Goal: Contribute content: Add original content to the website for others to see

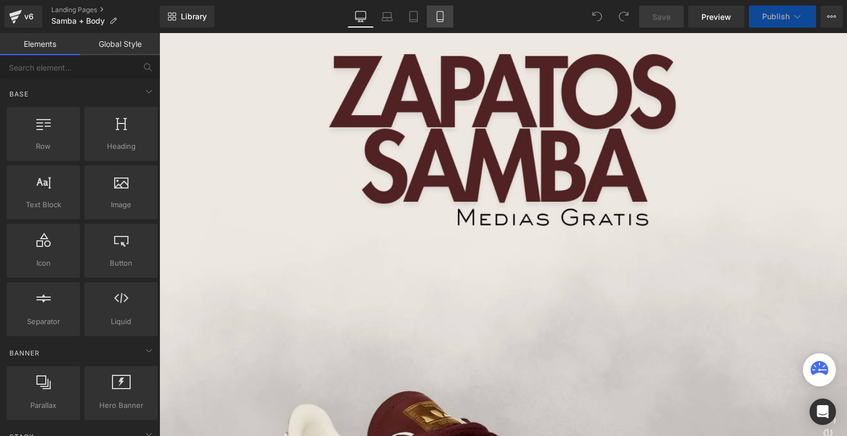
click at [438, 15] on icon at bounding box center [440, 16] width 11 height 11
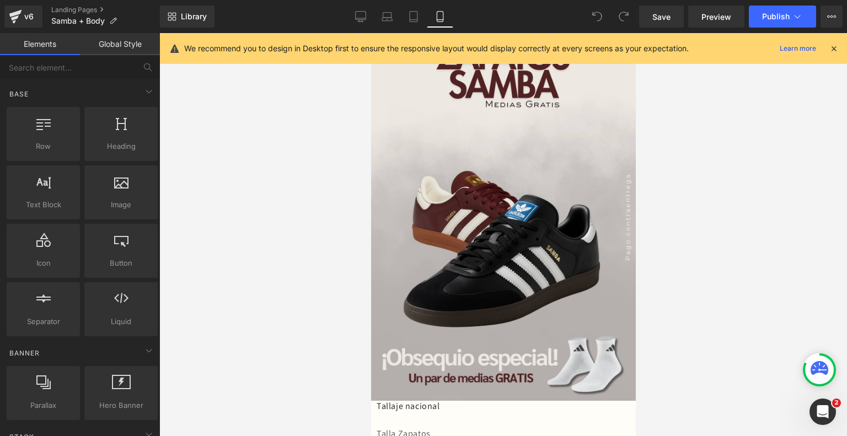
click at [838, 45] on icon at bounding box center [834, 49] width 10 height 10
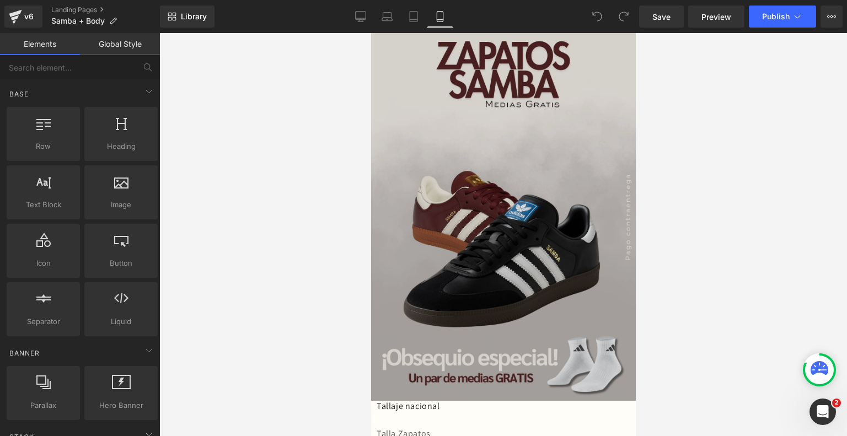
click at [533, 208] on img at bounding box center [503, 217] width 265 height 368
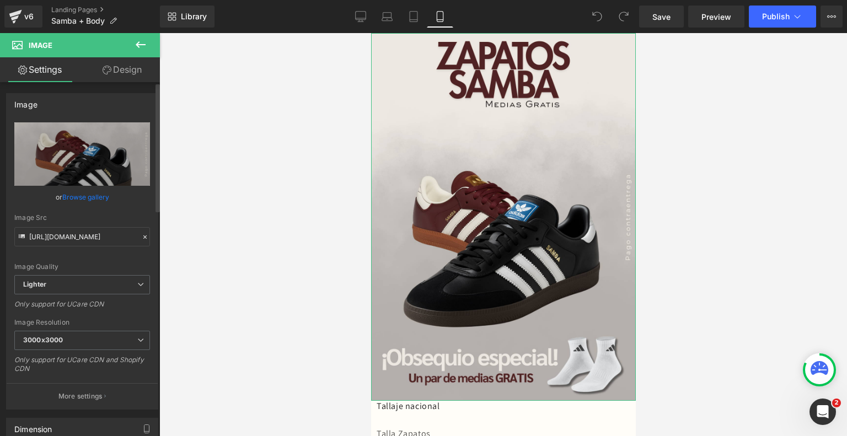
click at [88, 190] on link "Browse gallery" at bounding box center [85, 197] width 47 height 19
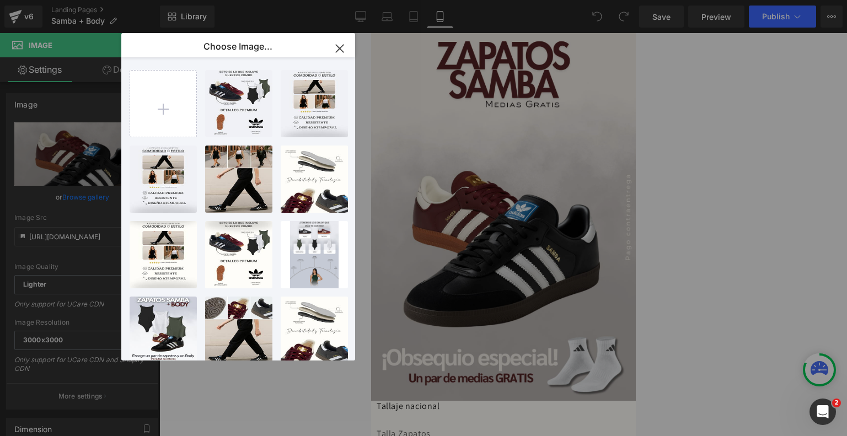
type input "C:\fakepath\1.png"
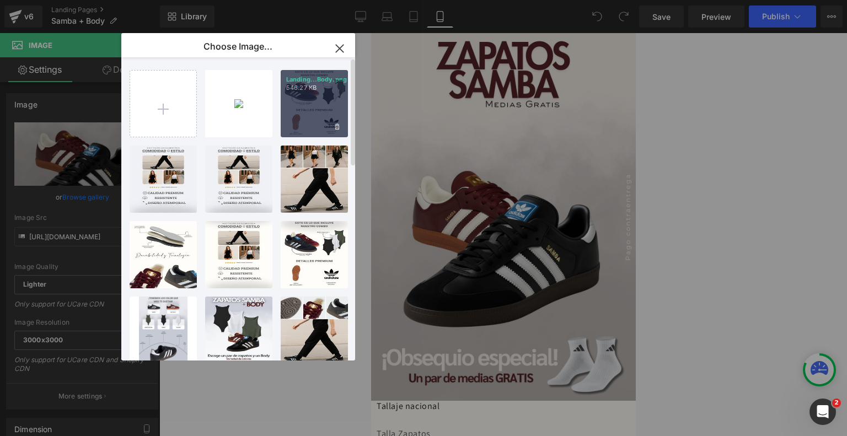
type input "C:\fakepath\04 (11)(1).mp4"
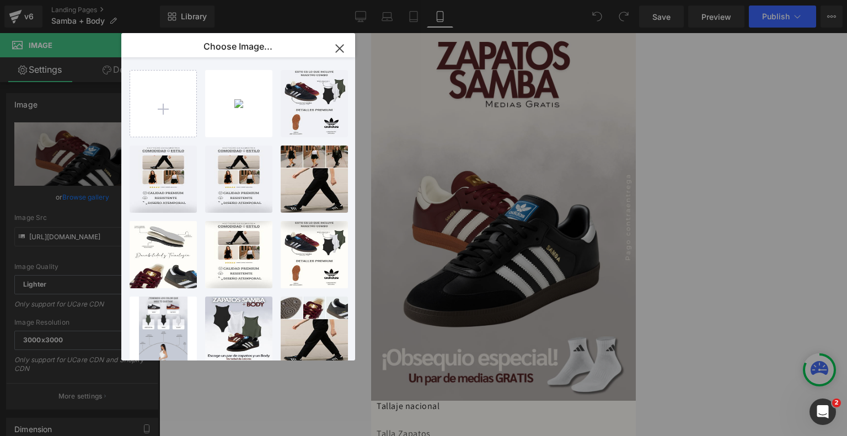
type input "C:\fakepath\ezgif-51fb30474f87b8.gif"
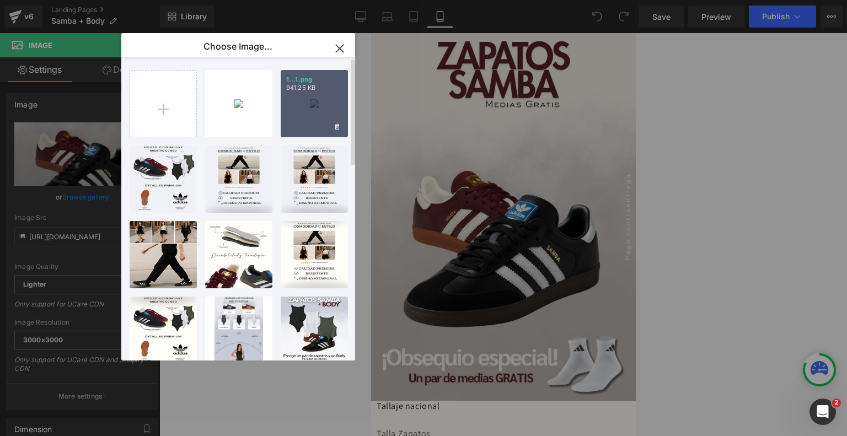
type input "C:\fakepath\Landing Samba + Body.png"
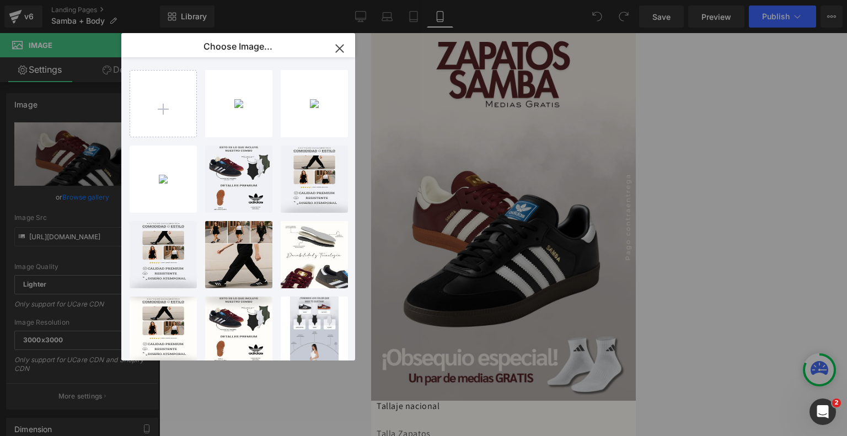
type input "C:\fakepath\Landing Samba + Body (1).png"
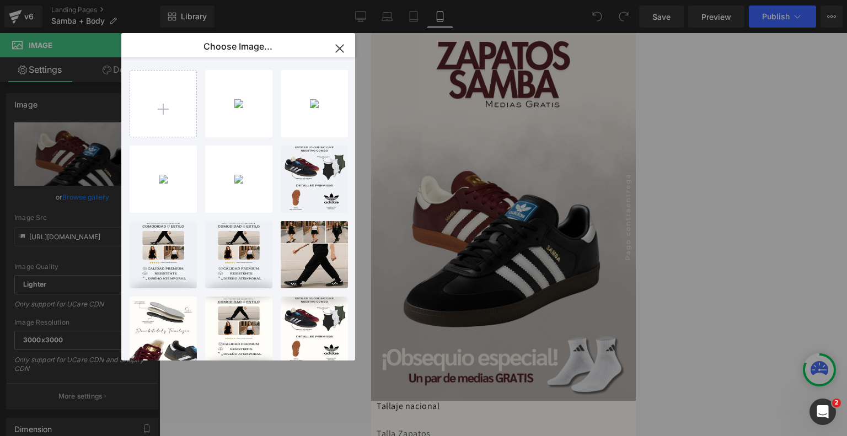
type input "C:\fakepath\Landing Samba + Body (2).png"
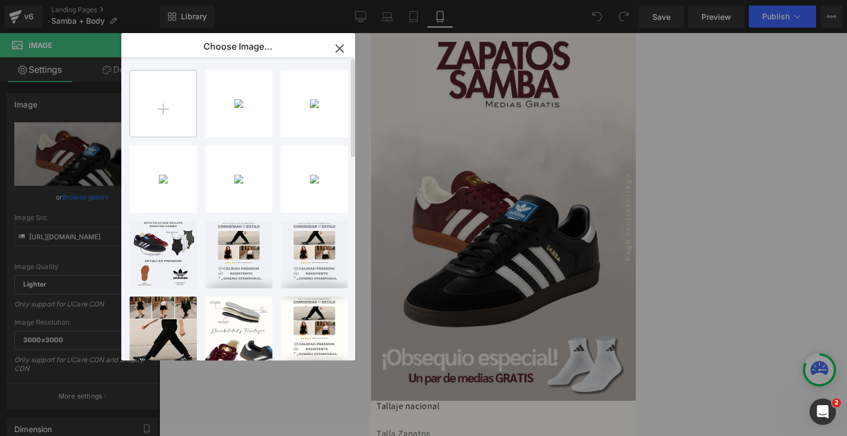
type input "C:\fakepath\10.png"
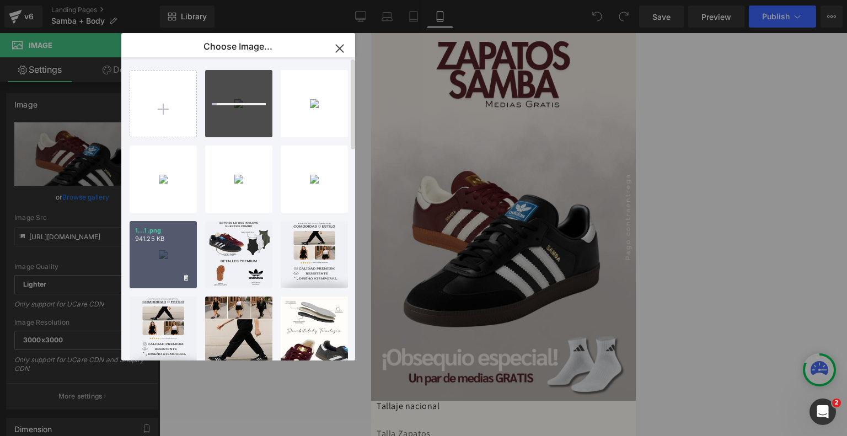
click at [161, 252] on div "1...1.png 941.25 KB" at bounding box center [163, 254] width 67 height 67
type input "[URL][DOMAIN_NAME]"
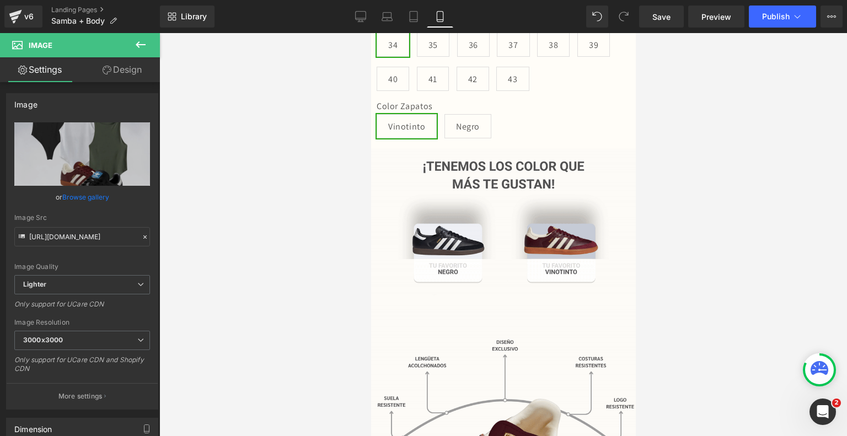
scroll to position [428, 0]
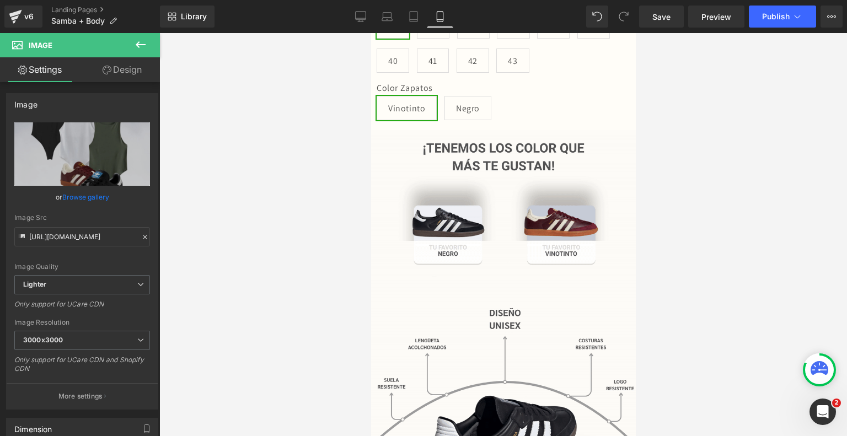
click at [485, 324] on img at bounding box center [503, 313] width 265 height 367
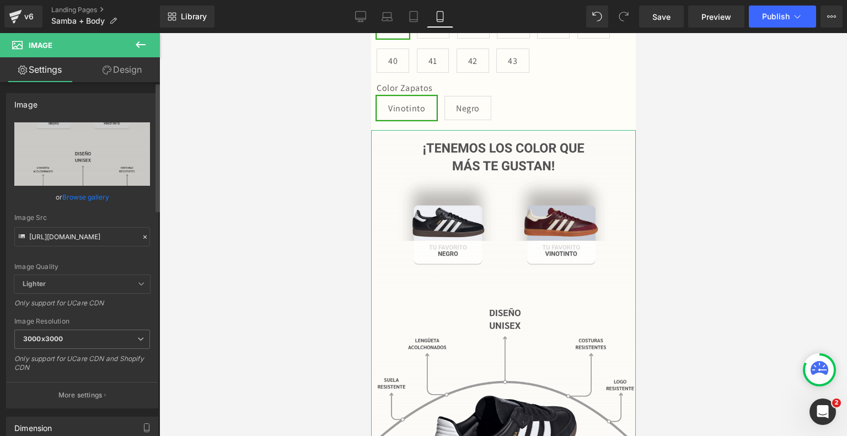
click at [94, 196] on link "Browse gallery" at bounding box center [85, 197] width 47 height 19
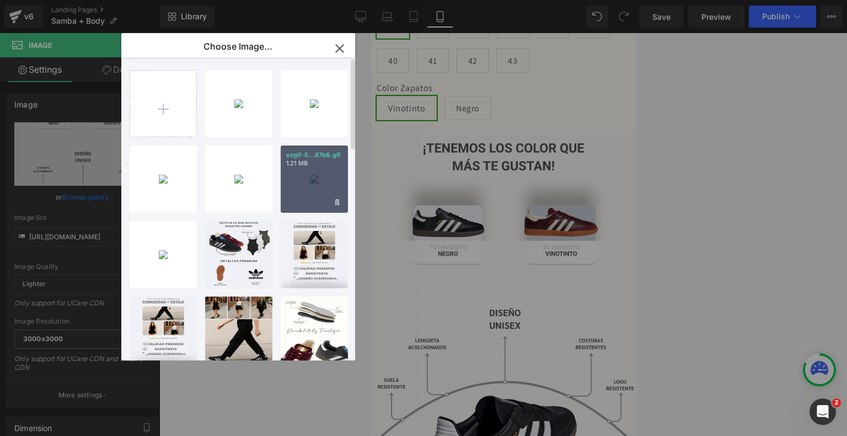
click at [306, 198] on div "ezgif-5...87b8.gif 1.21 MB" at bounding box center [314, 179] width 67 height 67
type input "[URL][DOMAIN_NAME]"
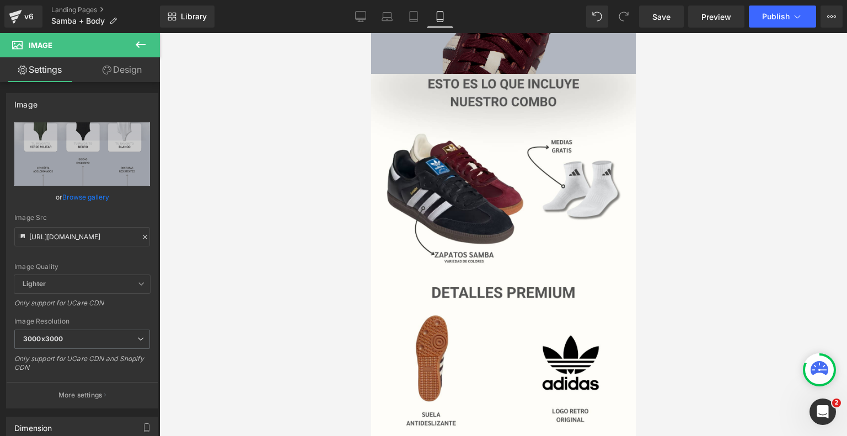
scroll to position [853, 0]
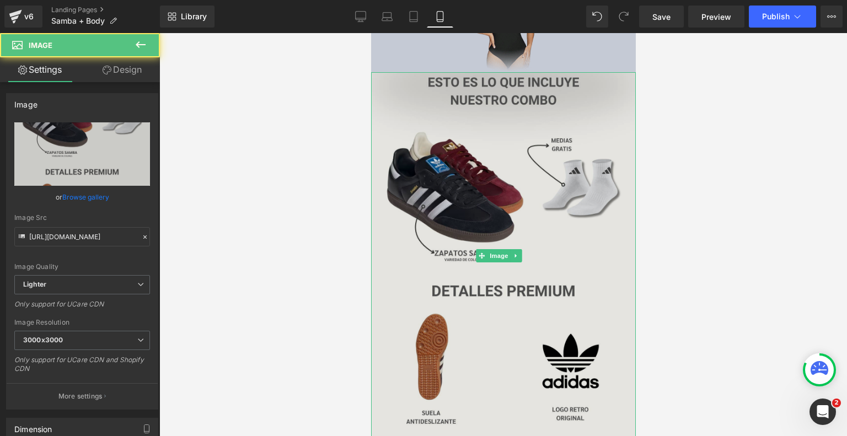
click at [504, 296] on img at bounding box center [503, 256] width 265 height 368
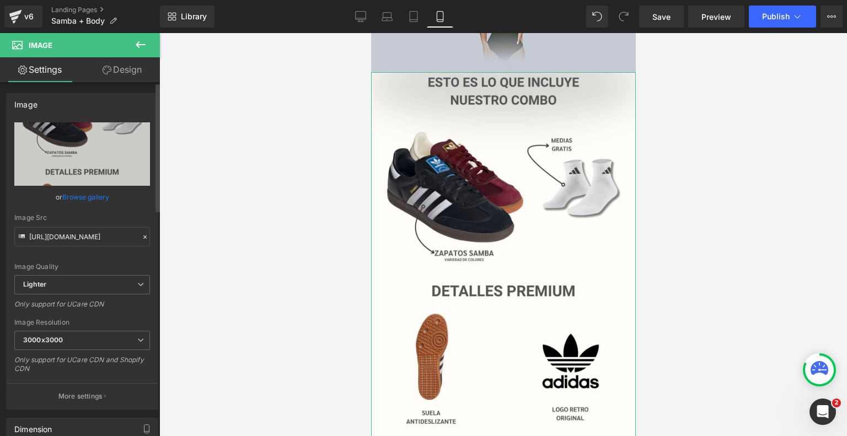
click at [86, 199] on link "Browse gallery" at bounding box center [85, 197] width 47 height 19
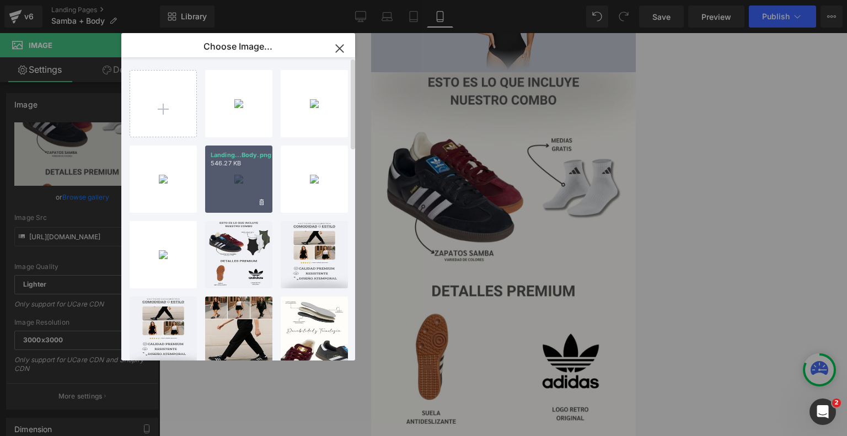
click at [241, 198] on div "Landing...Body.png 546.27 KB" at bounding box center [238, 179] width 67 height 67
type input "[URL][DOMAIN_NAME]"
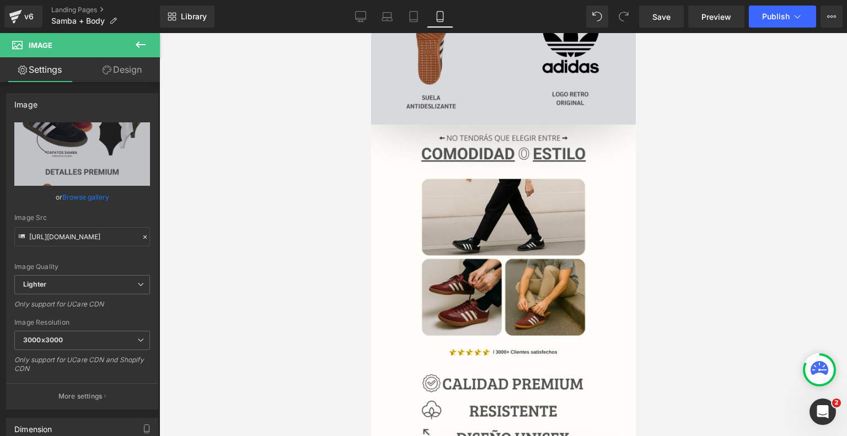
scroll to position [1176, 0]
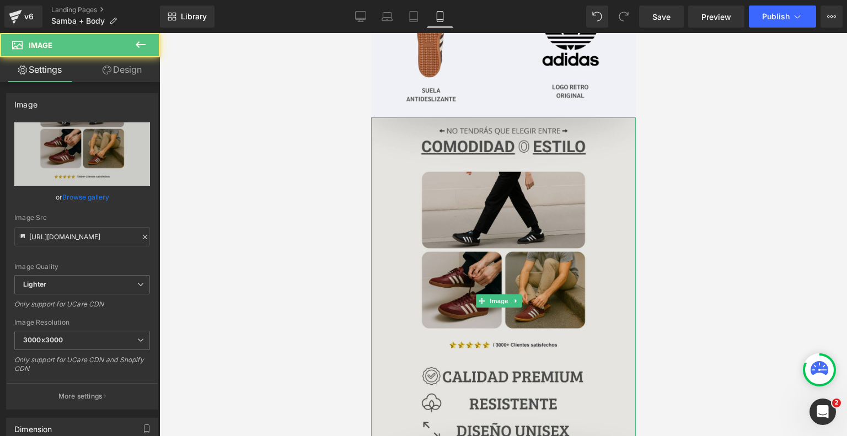
click at [487, 247] on img at bounding box center [503, 301] width 265 height 368
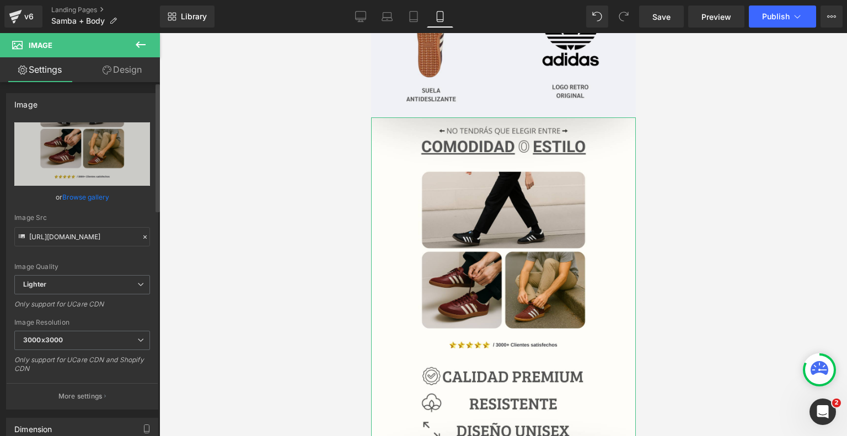
click at [92, 192] on link "Browse gallery" at bounding box center [85, 197] width 47 height 19
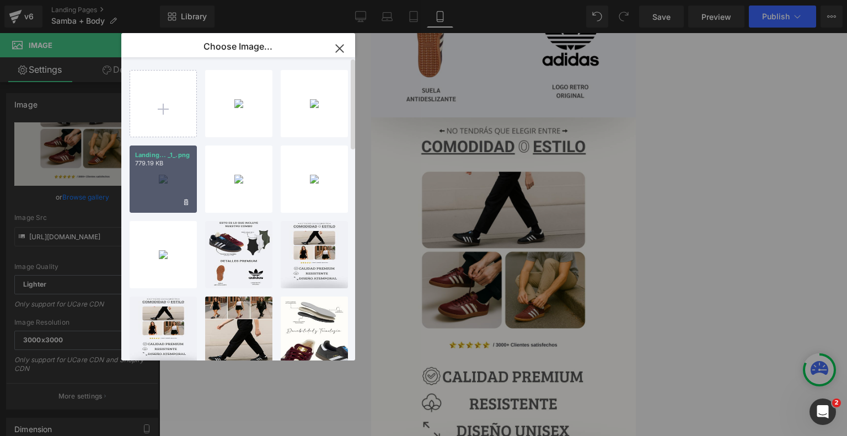
click at [182, 176] on div "Landing... _1_.png 779.19 KB" at bounding box center [163, 179] width 67 height 67
type input "[URL][DOMAIN_NAME]"
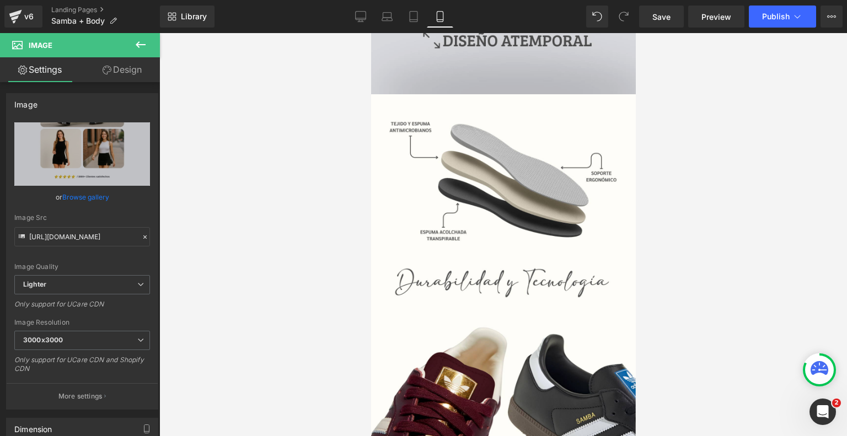
scroll to position [1573, 0]
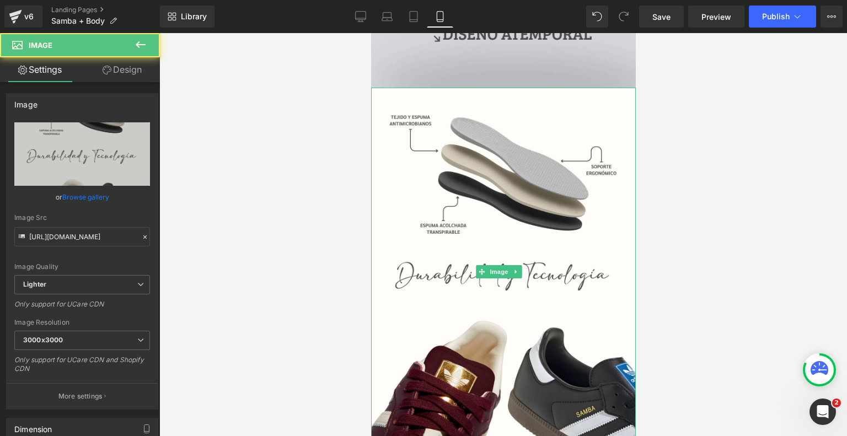
click at [494, 281] on img at bounding box center [503, 272] width 265 height 368
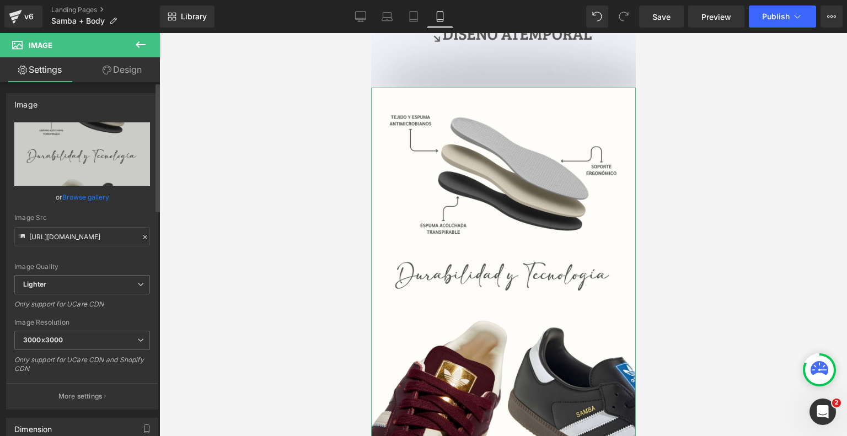
click at [74, 199] on link "Browse gallery" at bounding box center [85, 197] width 47 height 19
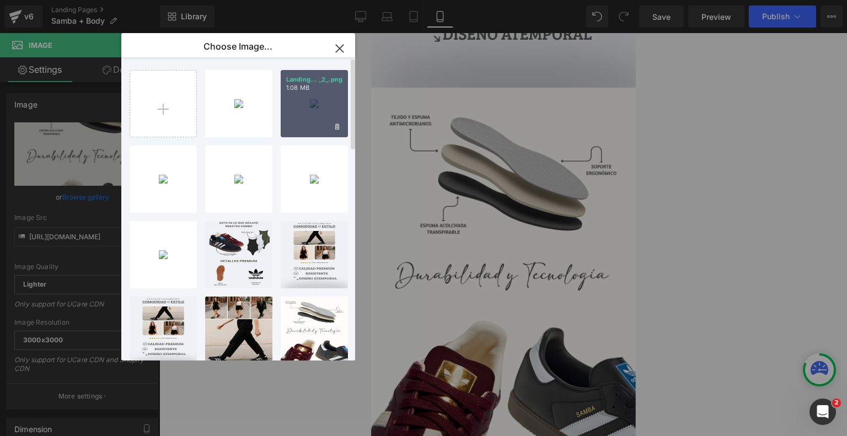
click at [309, 97] on div "Landing... _2_.png 1.08 MB" at bounding box center [314, 103] width 67 height 67
type input "[URL][DOMAIN_NAME]"
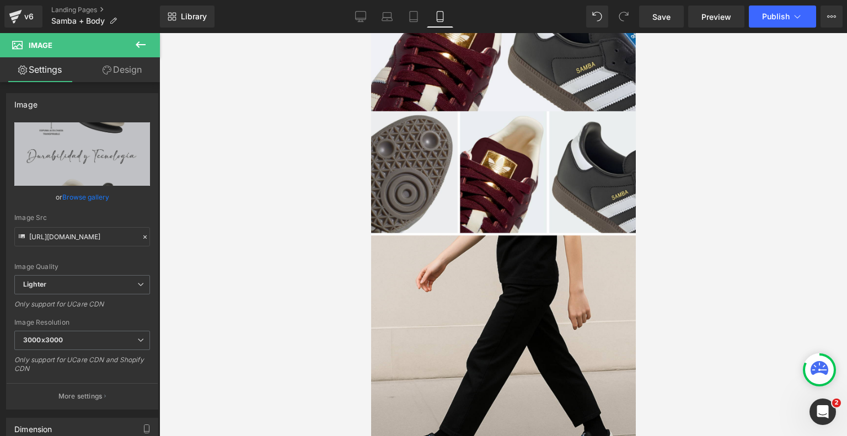
scroll to position [1919, 0]
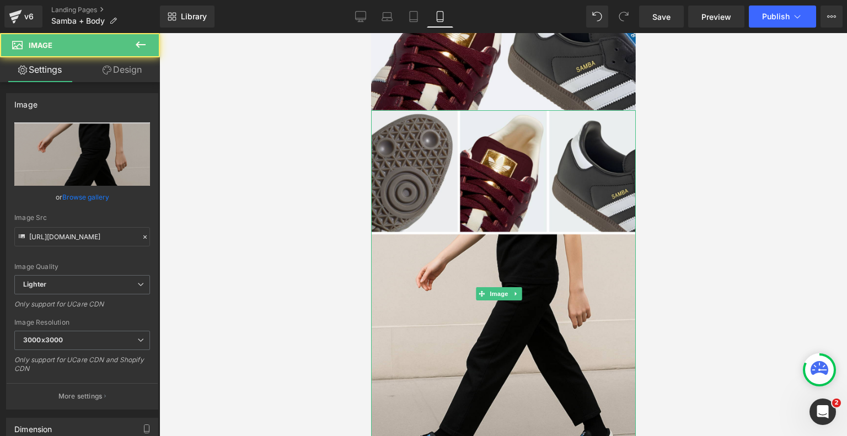
click at [519, 218] on img at bounding box center [503, 294] width 265 height 368
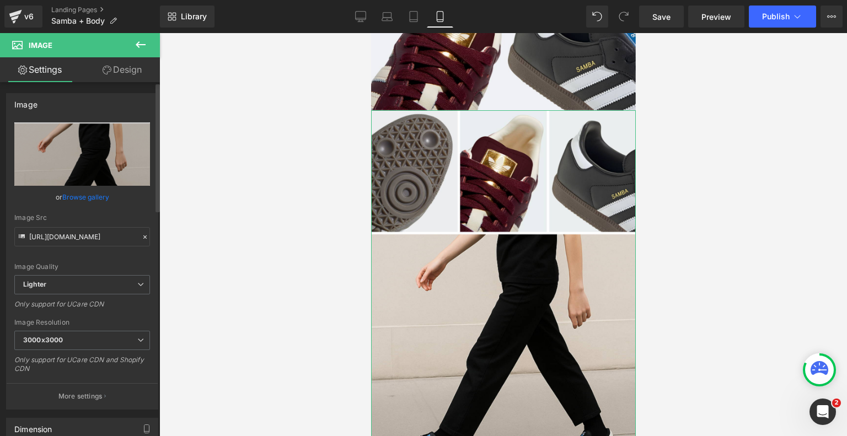
click at [87, 194] on link "Browse gallery" at bounding box center [85, 197] width 47 height 19
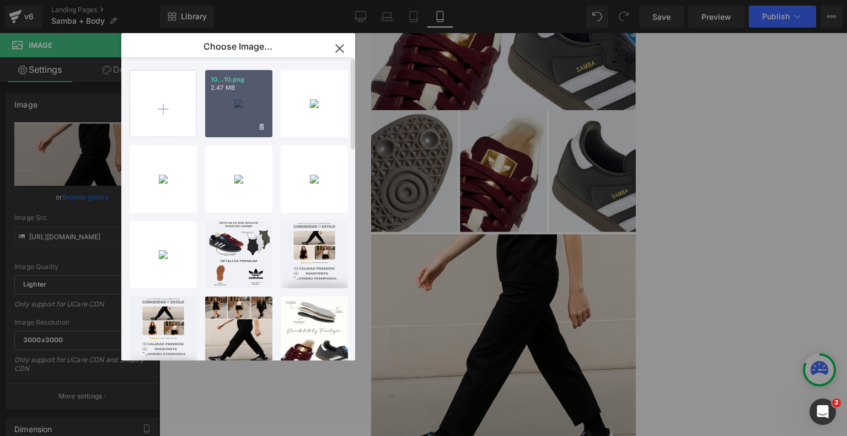
click at [236, 99] on div "10...10.png 2.47 MB" at bounding box center [238, 103] width 67 height 67
type input "[URL][DOMAIN_NAME]"
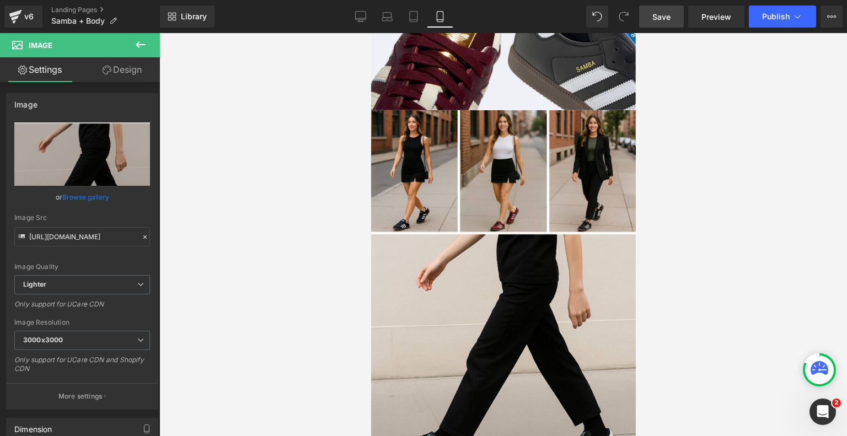
click at [666, 19] on span "Save" at bounding box center [662, 17] width 18 height 12
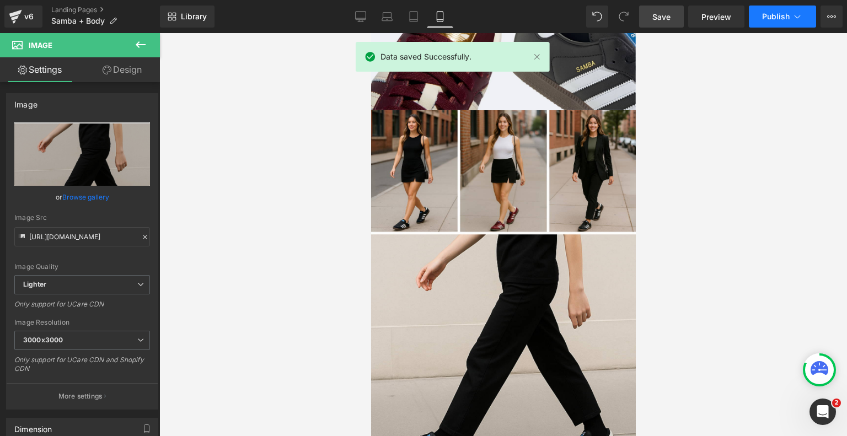
click at [790, 22] on button "Publish" at bounding box center [782, 17] width 67 height 22
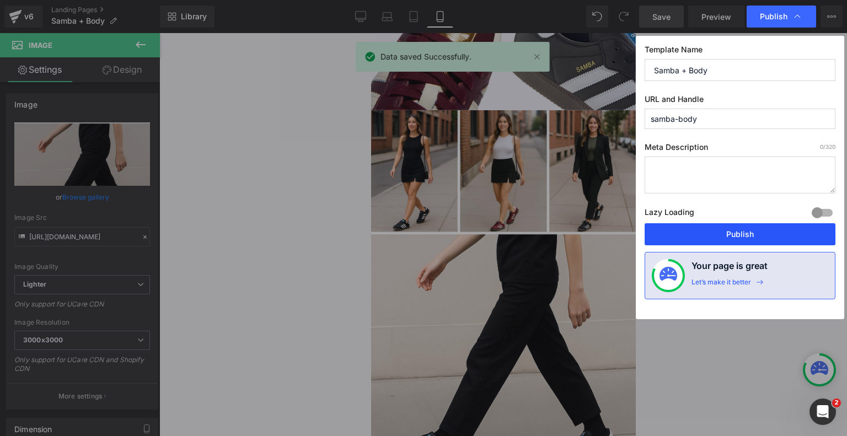
click at [733, 233] on button "Publish" at bounding box center [740, 234] width 191 height 22
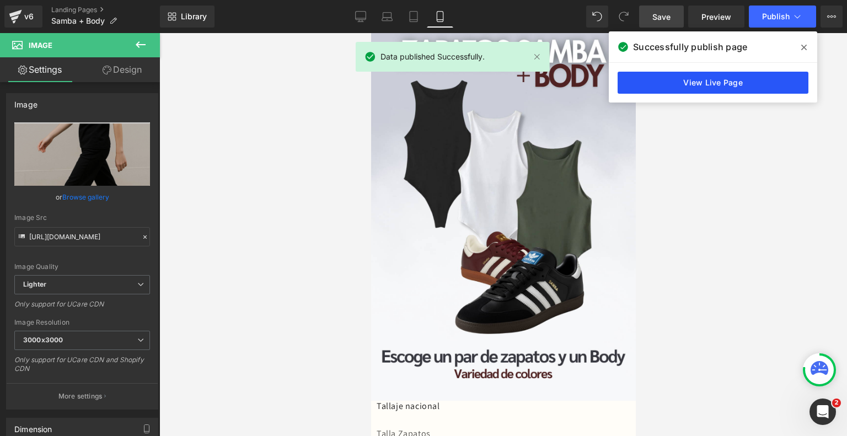
click at [711, 76] on link "View Live Page" at bounding box center [713, 83] width 191 height 22
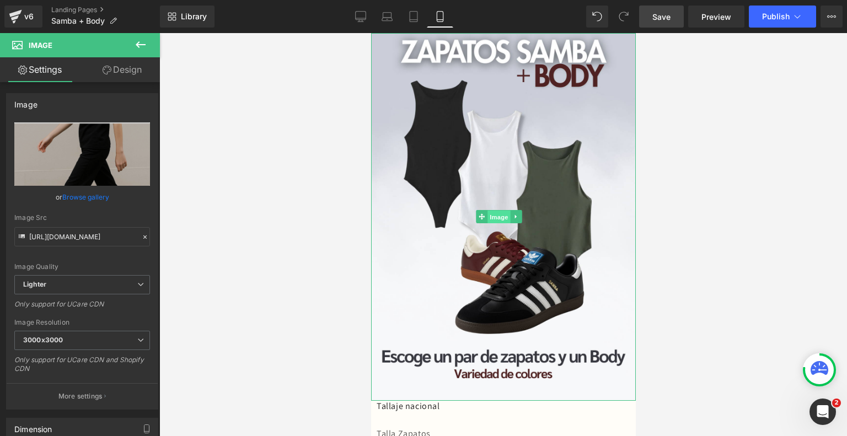
click at [495, 211] on span "Image" at bounding box center [499, 217] width 23 height 13
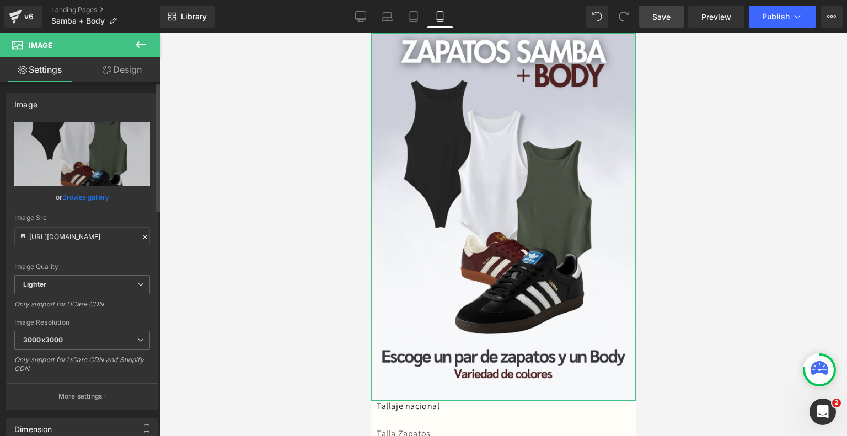
click at [99, 194] on link "Browse gallery" at bounding box center [85, 197] width 47 height 19
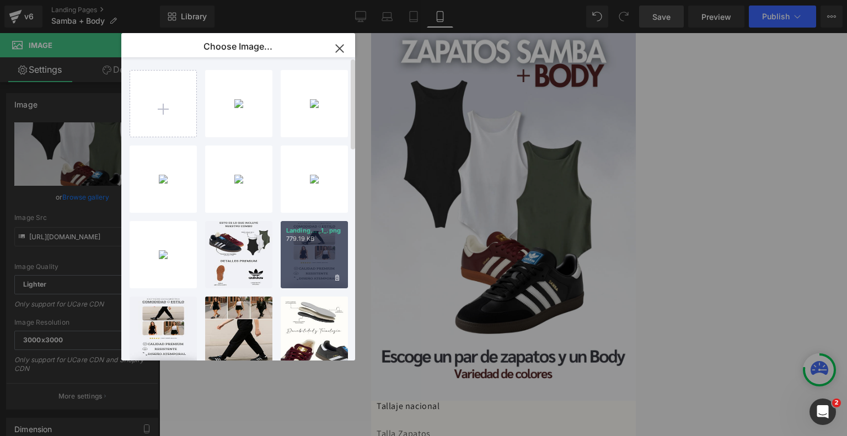
type input "C:\fakepath\Landing Samba + Body (3).png"
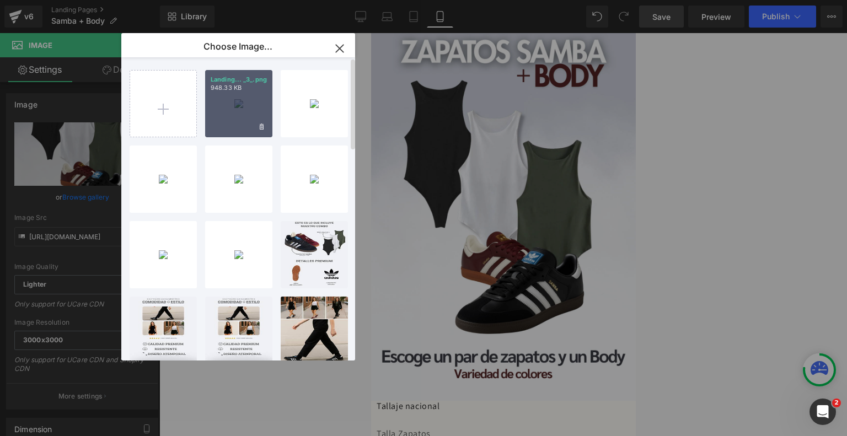
click at [223, 84] on p "948.33 KB" at bounding box center [239, 88] width 56 height 8
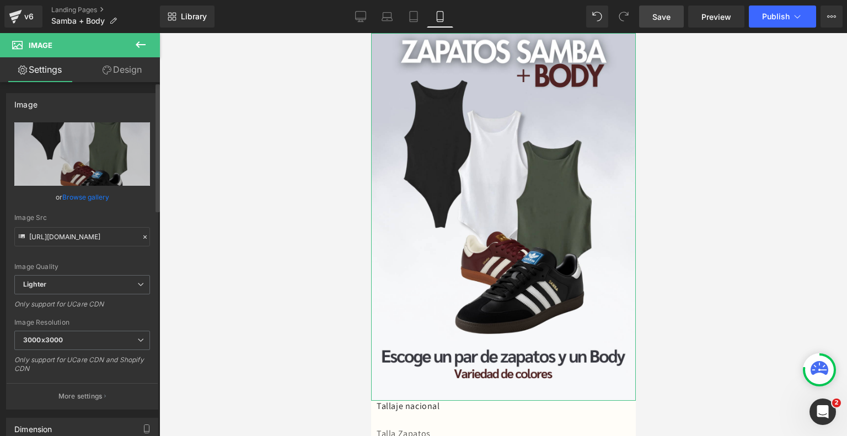
click at [84, 198] on link "Browse gallery" at bounding box center [85, 197] width 47 height 19
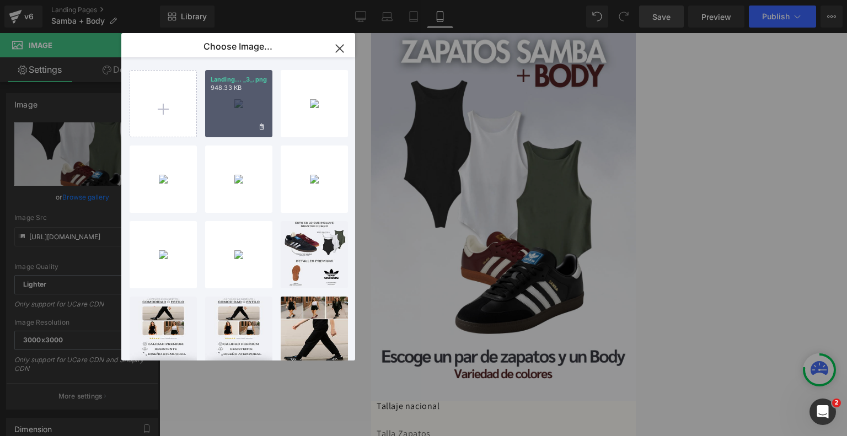
click at [241, 106] on div "Landing... _3_.png 948.33 KB" at bounding box center [238, 103] width 67 height 67
type input "[URL][DOMAIN_NAME]"
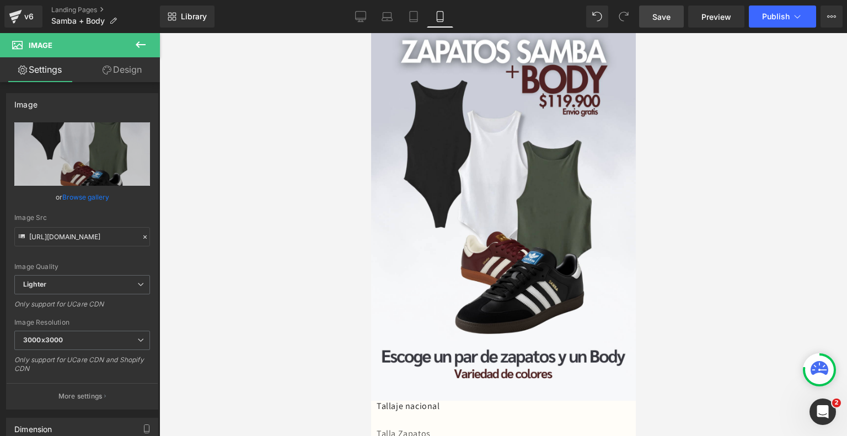
click at [286, 172] on div at bounding box center [503, 234] width 688 height 403
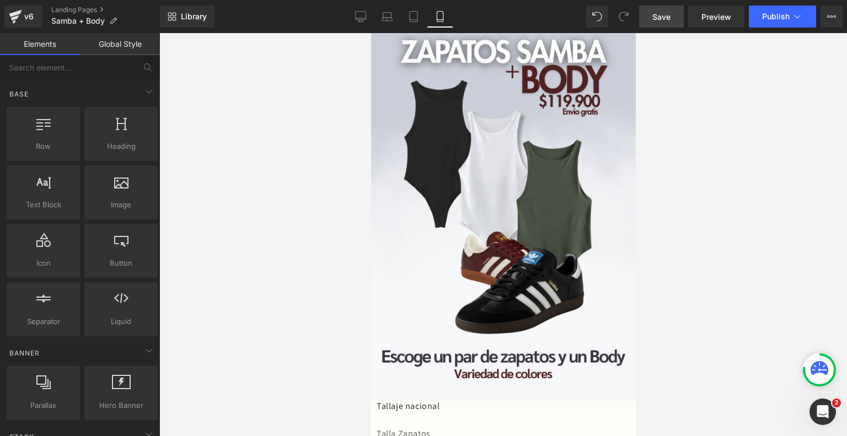
click at [680, 8] on link "Save" at bounding box center [661, 17] width 45 height 22
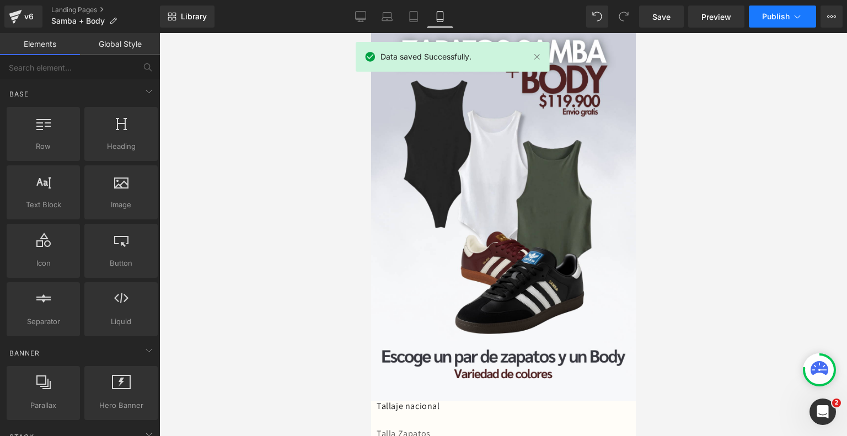
click at [777, 21] on button "Publish" at bounding box center [782, 17] width 67 height 22
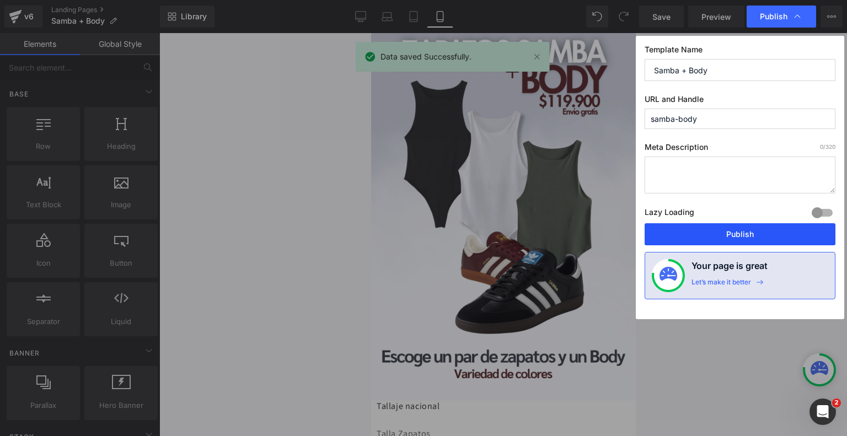
click at [706, 224] on button "Publish" at bounding box center [740, 234] width 191 height 22
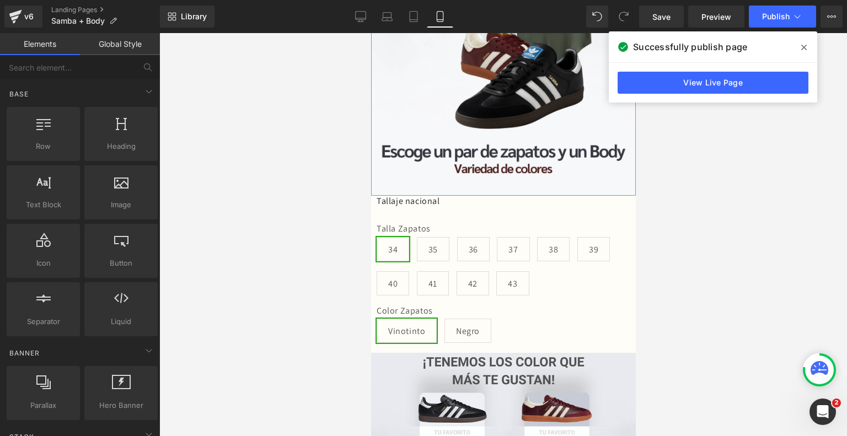
scroll to position [206, 0]
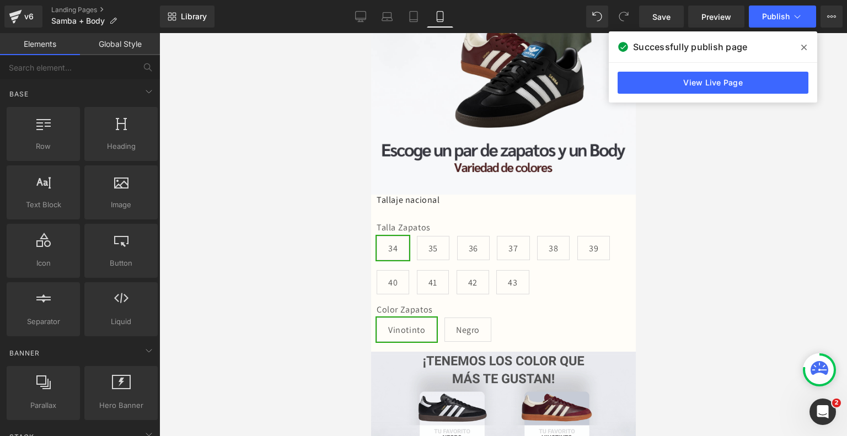
click at [493, 206] on div "Talla Zapatos 34 35 36 37 38 39 40 41 42" at bounding box center [503, 279] width 254 height 146
drag, startPoint x: 805, startPoint y: 44, endPoint x: 695, endPoint y: 377, distance: 351.2
click at [695, 377] on div at bounding box center [503, 234] width 688 height 403
click at [804, 46] on icon at bounding box center [805, 47] width 6 height 9
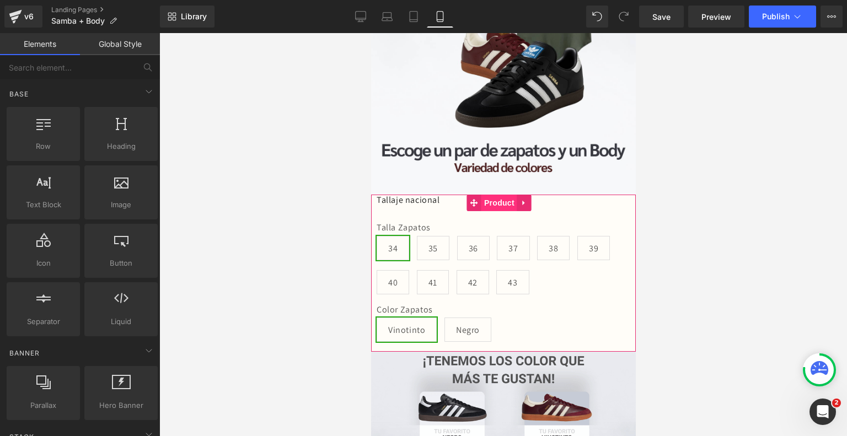
click at [491, 197] on span "Product" at bounding box center [499, 203] width 36 height 17
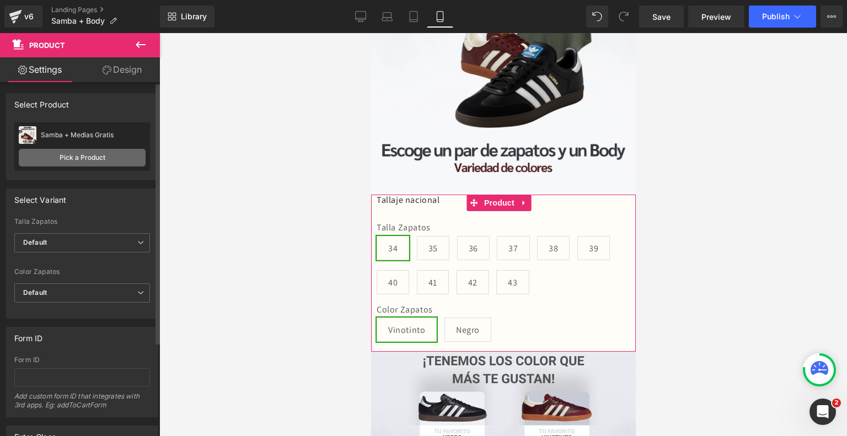
click at [114, 153] on link "Pick a Product" at bounding box center [82, 158] width 127 height 18
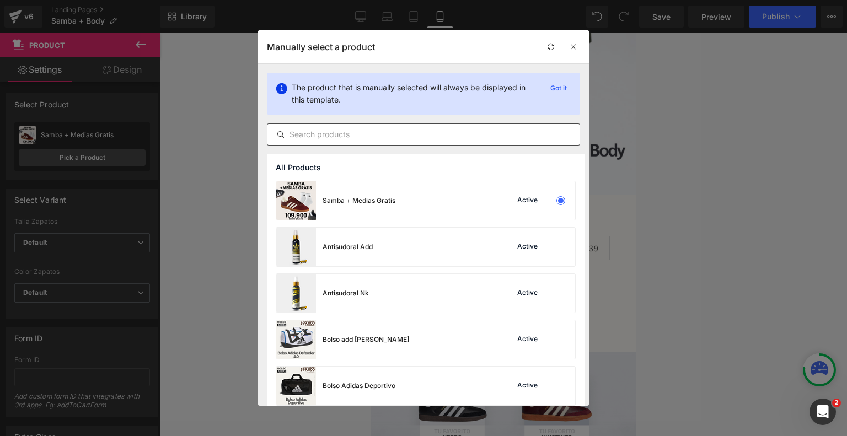
click at [370, 133] on input "text" at bounding box center [424, 134] width 312 height 13
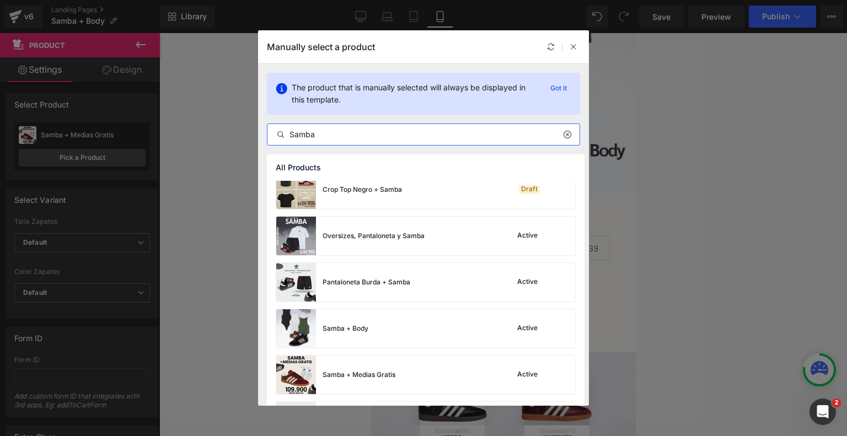
scroll to position [194, 0]
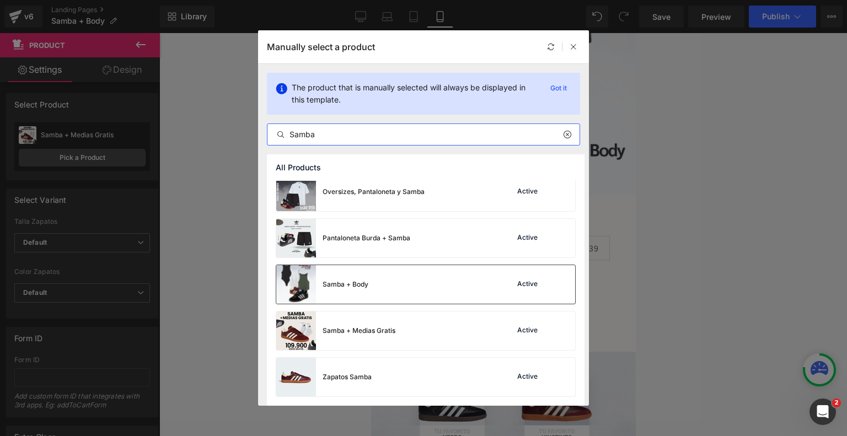
type input "Samba"
click at [370, 284] on div "Samba + Body Active" at bounding box center [425, 284] width 299 height 39
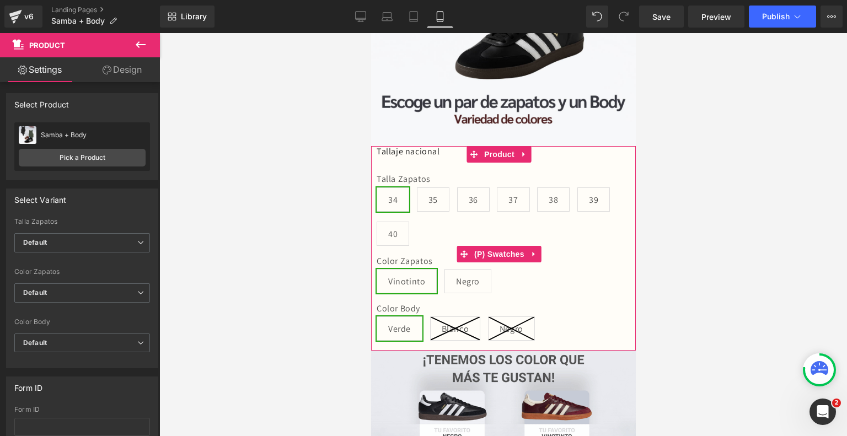
scroll to position [255, 0]
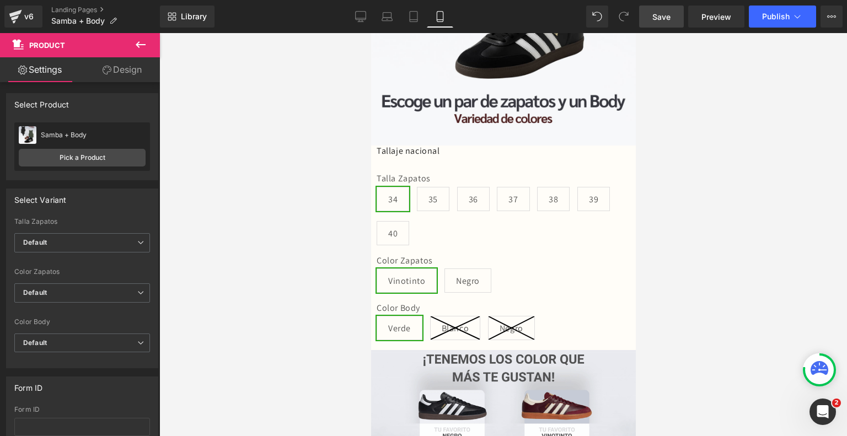
click at [669, 17] on span "Save" at bounding box center [662, 17] width 18 height 12
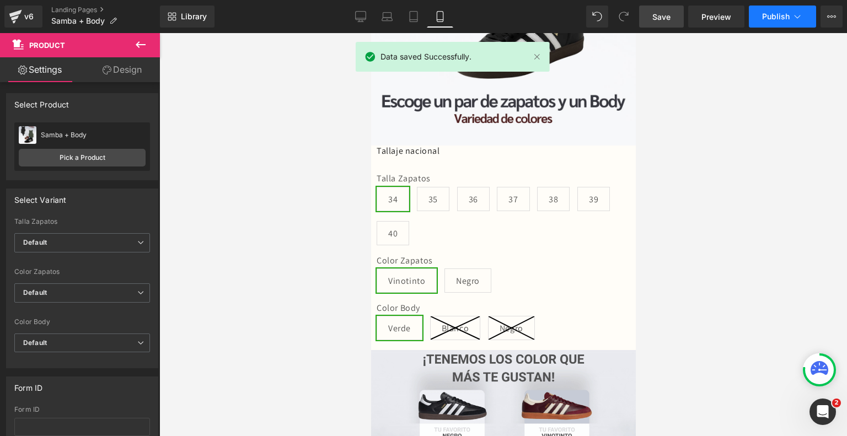
click at [771, 10] on button "Publish" at bounding box center [782, 17] width 67 height 22
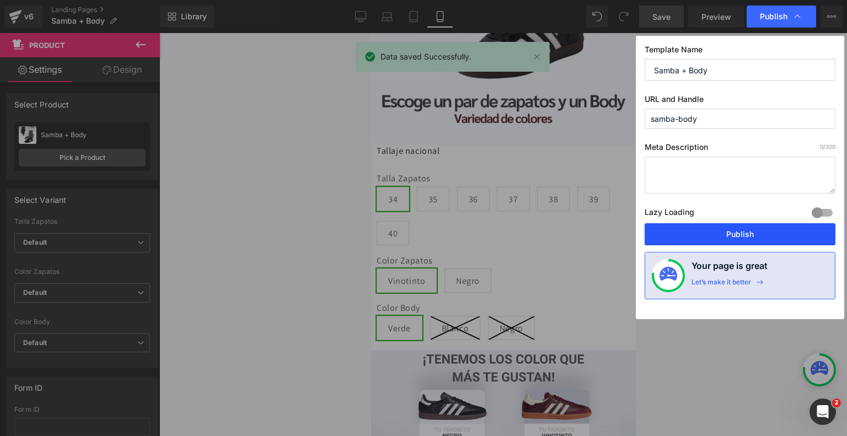
click at [722, 233] on button "Publish" at bounding box center [740, 234] width 191 height 22
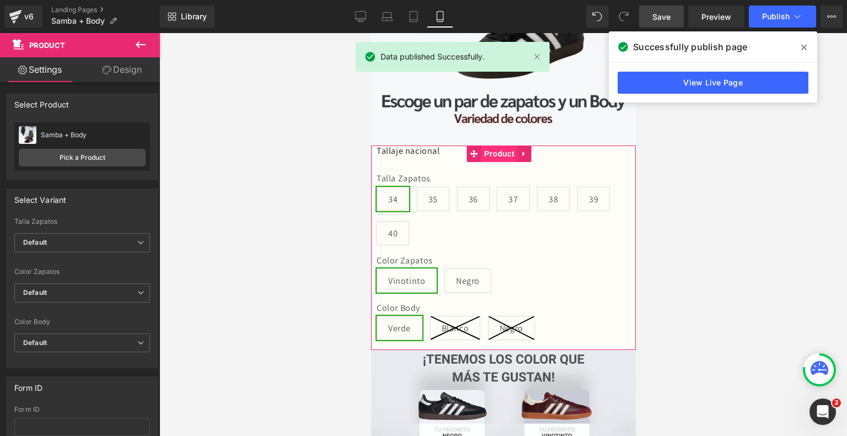
click at [499, 147] on span "Product" at bounding box center [499, 154] width 36 height 17
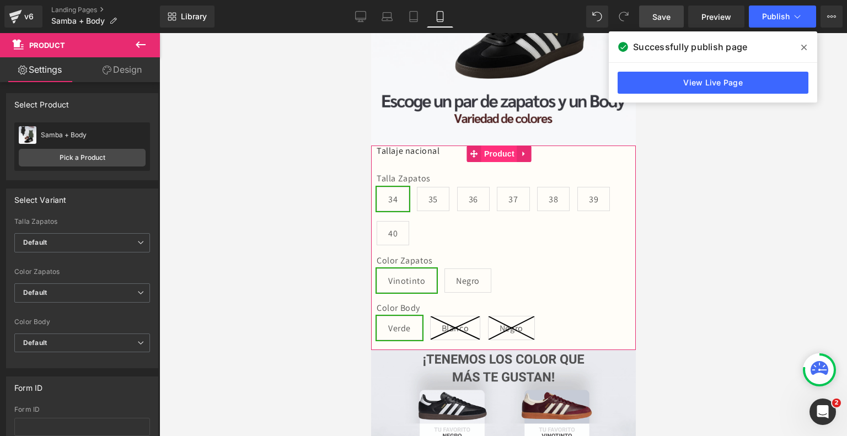
click at [499, 146] on span "Product" at bounding box center [499, 154] width 36 height 17
click at [134, 73] on link "Design" at bounding box center [122, 69] width 80 height 25
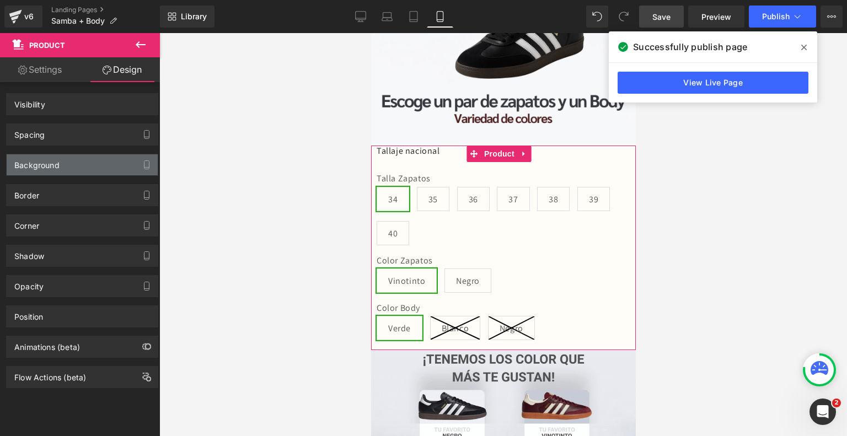
click at [80, 168] on div "Background" at bounding box center [82, 164] width 151 height 21
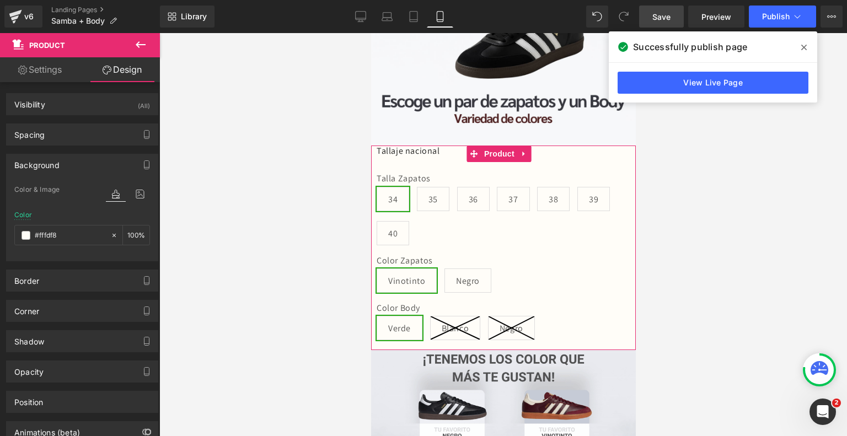
type input "#fffdf8"
type input "100"
click at [74, 240] on input "#fffdf8" at bounding box center [70, 235] width 71 height 12
paste input "c7ccd6"
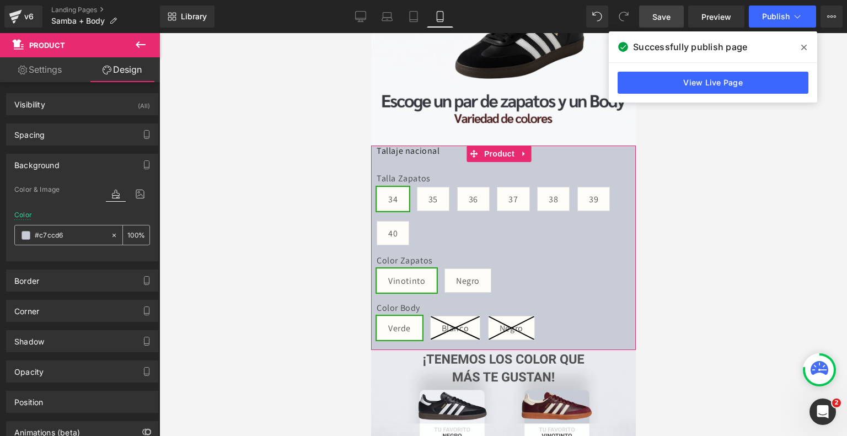
paste input "f8f8f9"
type input "#f8f8f9"
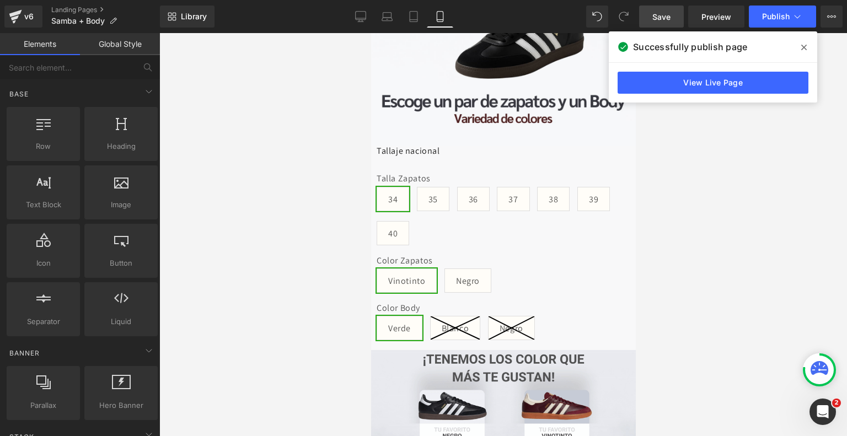
click at [273, 202] on div at bounding box center [503, 234] width 688 height 403
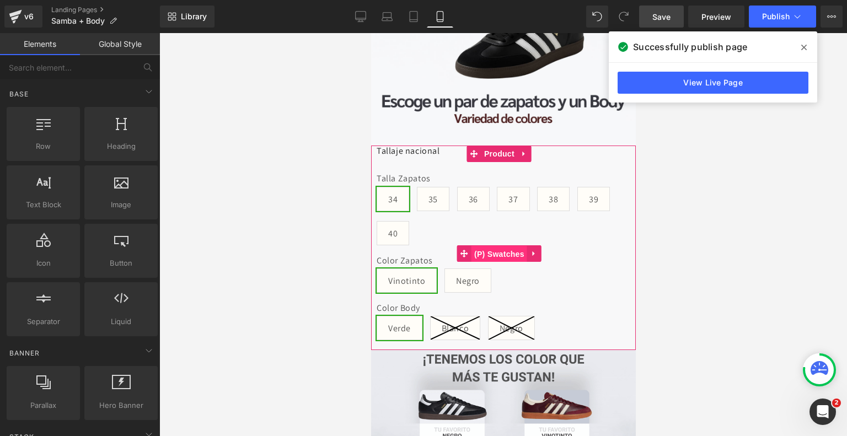
drag, startPoint x: 483, startPoint y: 243, endPoint x: 616, endPoint y: 267, distance: 134.6
click at [483, 246] on span "(P) Swatches" at bounding box center [499, 254] width 56 height 17
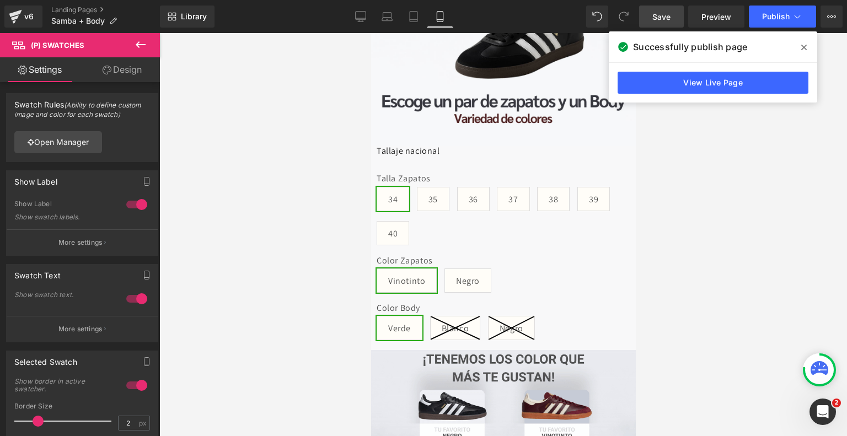
click at [130, 78] on link "Design" at bounding box center [122, 69] width 80 height 25
click at [0, 0] on div "Background" at bounding box center [0, 0] width 0 height 0
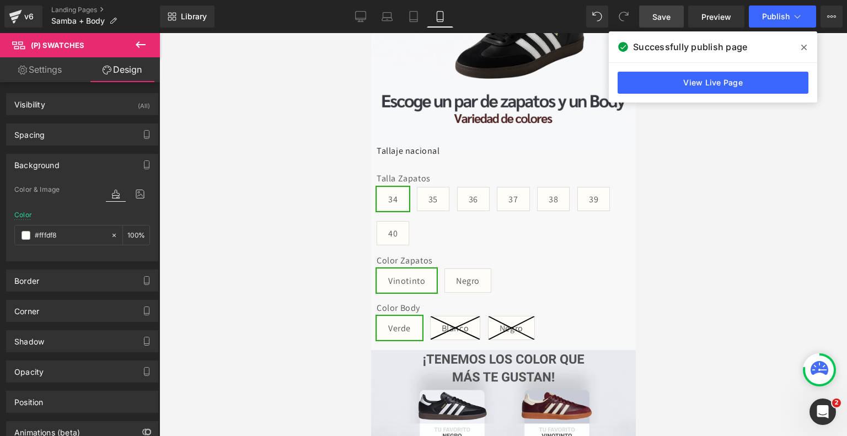
type input "#fffdf8"
type input "100"
click at [66, 236] on input "#fffdf8" at bounding box center [70, 235] width 71 height 12
paste input "8f8f9"
type input "#f8f8f9"
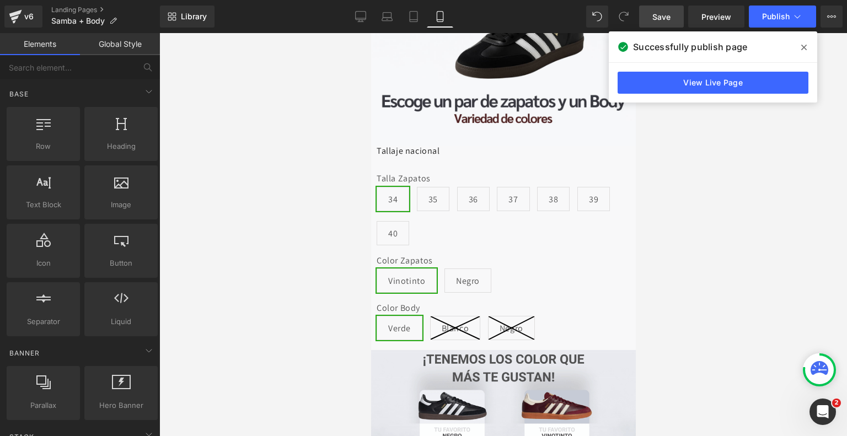
click at [247, 223] on div at bounding box center [503, 234] width 688 height 403
click at [671, 13] on span "Save" at bounding box center [662, 17] width 18 height 12
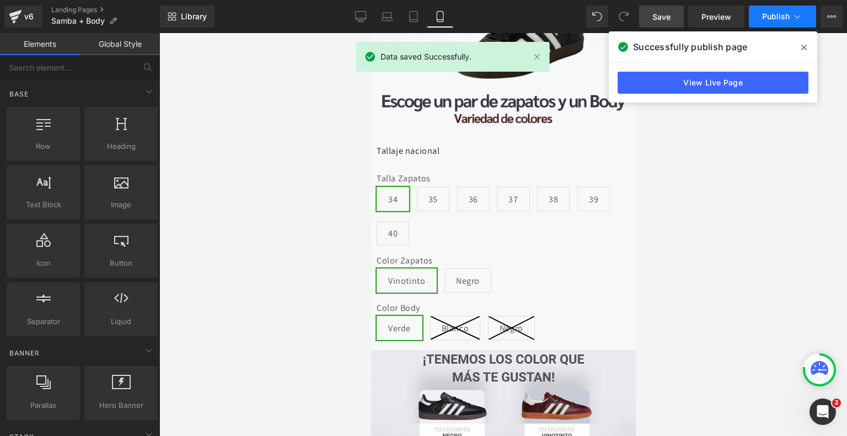
click at [795, 12] on icon at bounding box center [797, 16] width 11 height 11
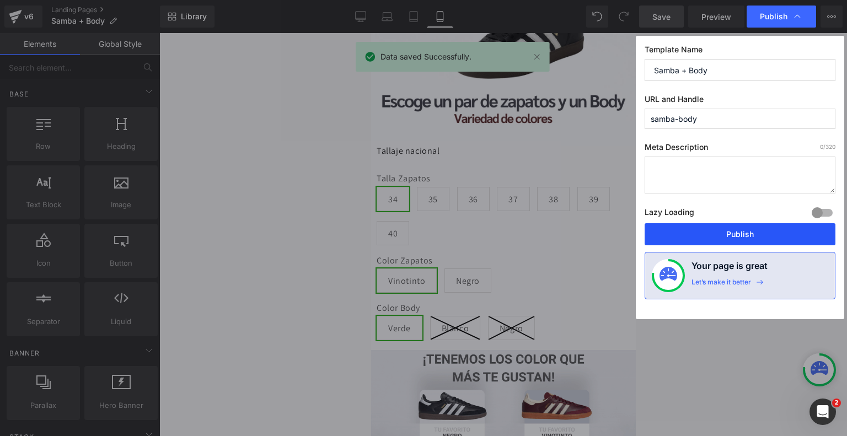
click at [722, 241] on button "Publish" at bounding box center [740, 234] width 191 height 22
